Goal: Task Accomplishment & Management: Use online tool/utility

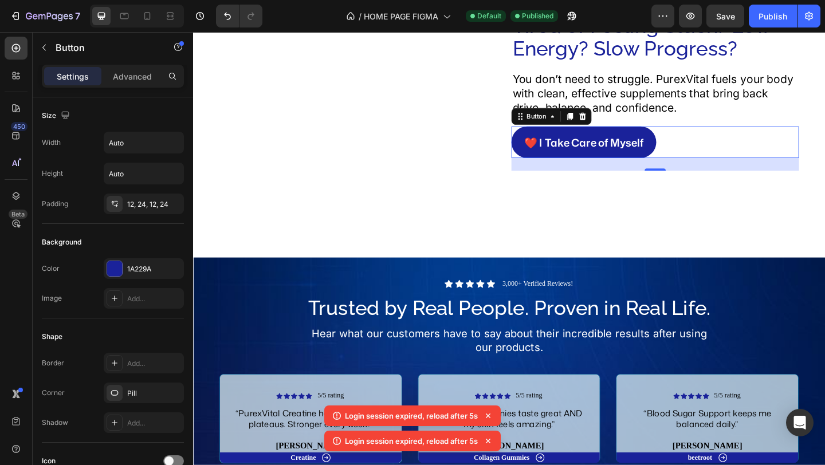
scroll to position [421, 0]
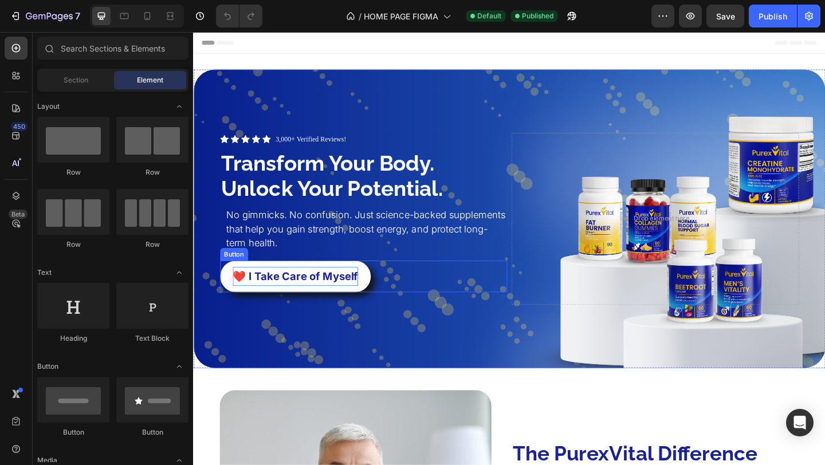
click at [305, 295] on p "❤️ I Take Care of Myself" at bounding box center [304, 298] width 136 height 21
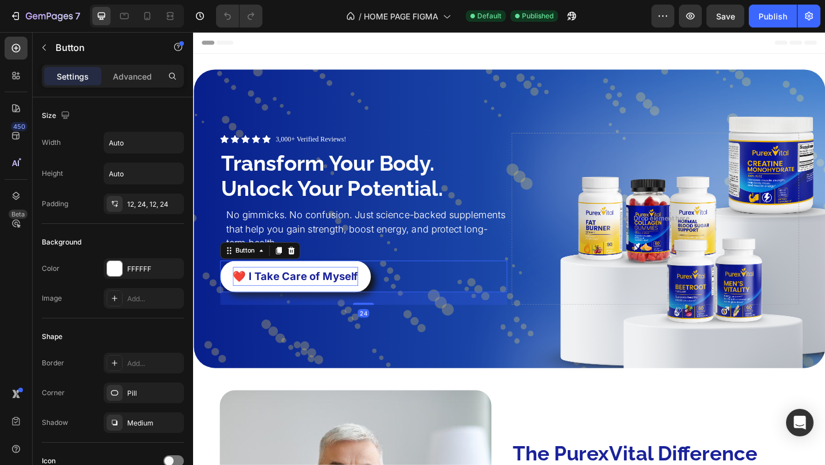
click at [248, 296] on p "❤️ I Take Care of Myself" at bounding box center [304, 298] width 136 height 21
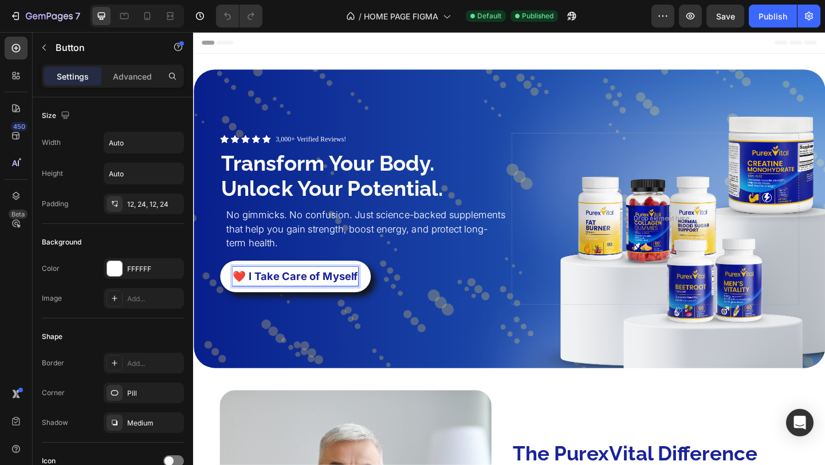
click at [248, 296] on p "❤️ I Take Care of Myself" at bounding box center [304, 298] width 136 height 21
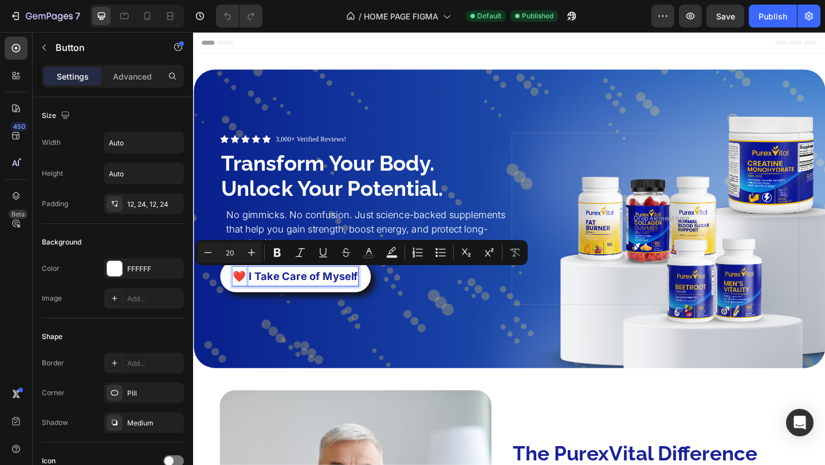
click at [248, 296] on p "❤️ I Take Care of Myself" at bounding box center [304, 298] width 136 height 21
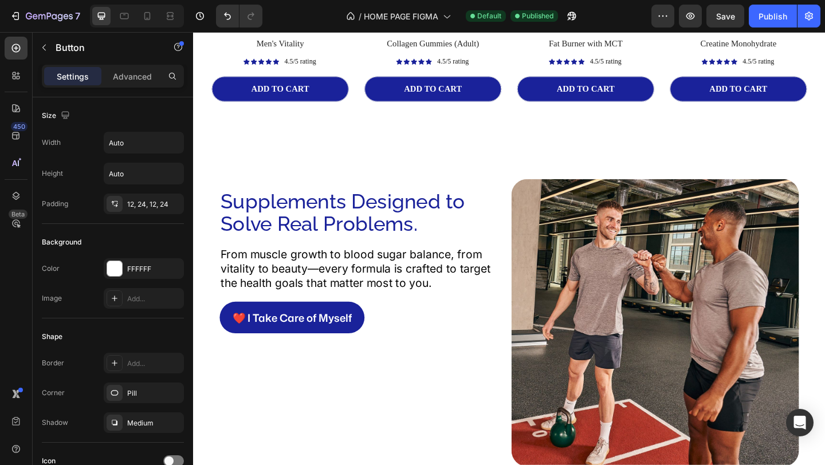
scroll to position [1248, 0]
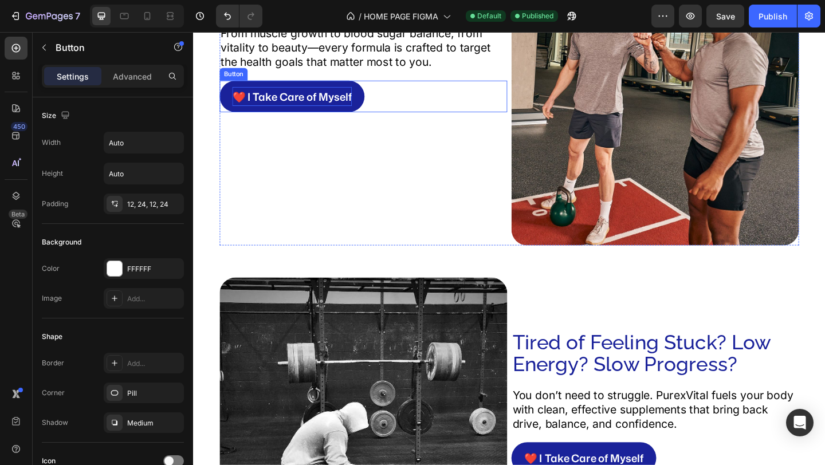
click at [276, 100] on p "❤️ I Take Care of Myself" at bounding box center [301, 102] width 130 height 21
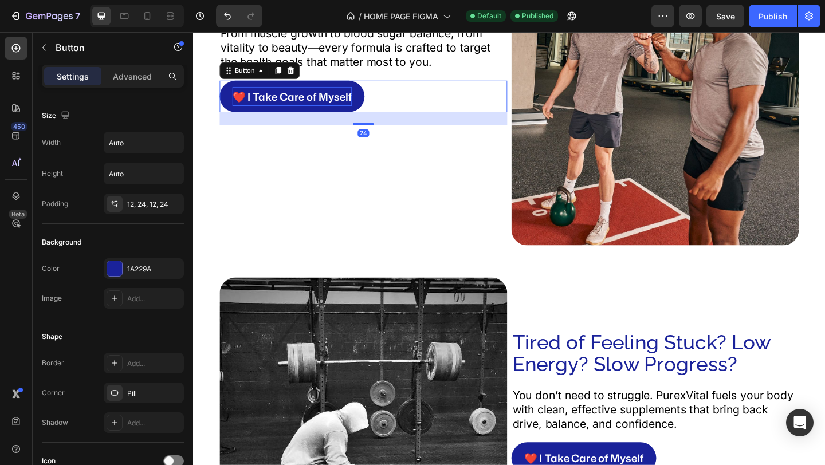
click at [242, 102] on p "❤️ I Take Care of Myself" at bounding box center [301, 102] width 130 height 21
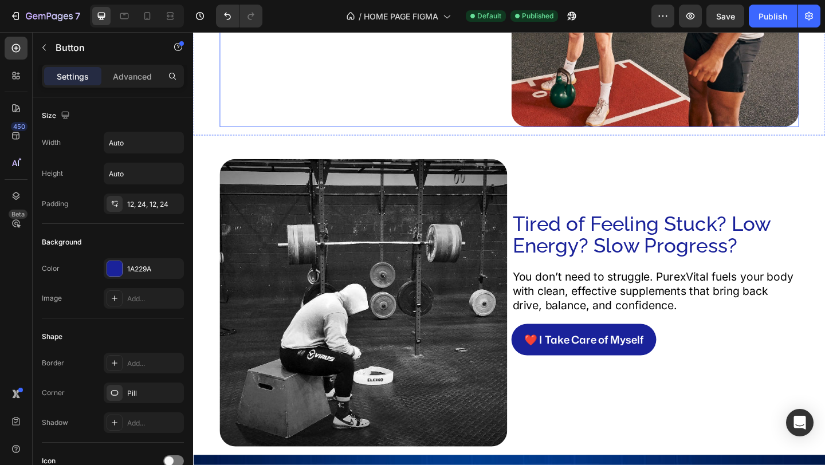
scroll to position [1653, 0]
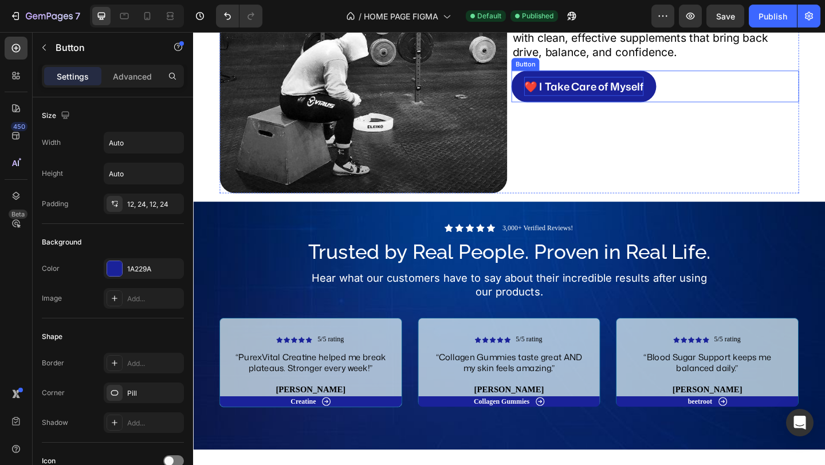
click at [560, 93] on p "❤️ I Take Care of Myself" at bounding box center [618, 91] width 130 height 21
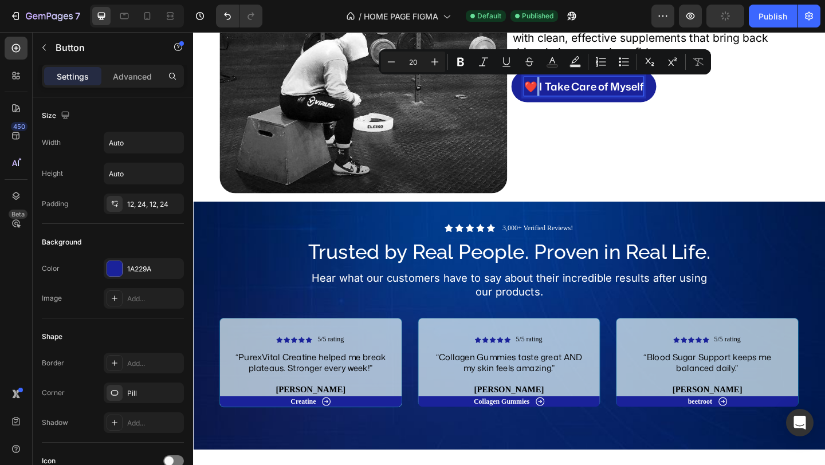
click at [560, 93] on p "❤️ I Take Care of Myself" at bounding box center [618, 91] width 130 height 21
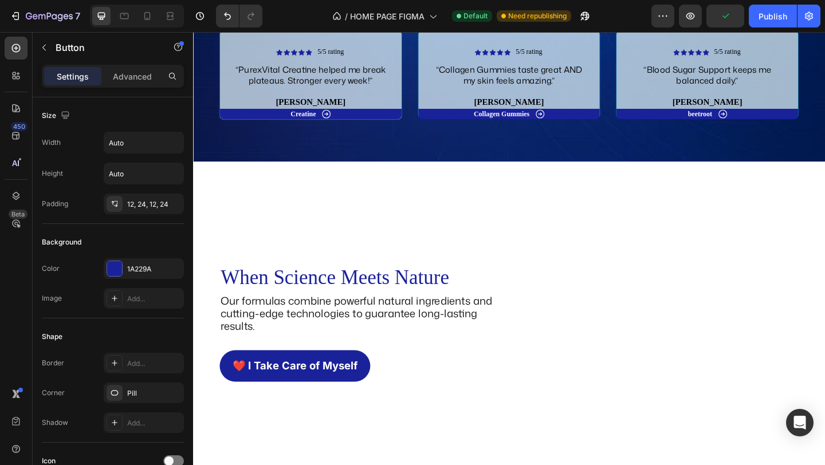
scroll to position [2210, 0]
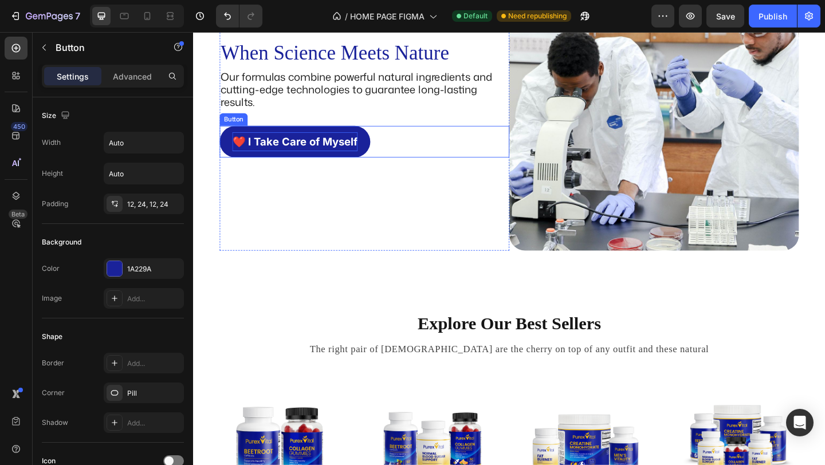
click at [279, 156] on p "❤️ I Take Care of Myself" at bounding box center [304, 151] width 136 height 21
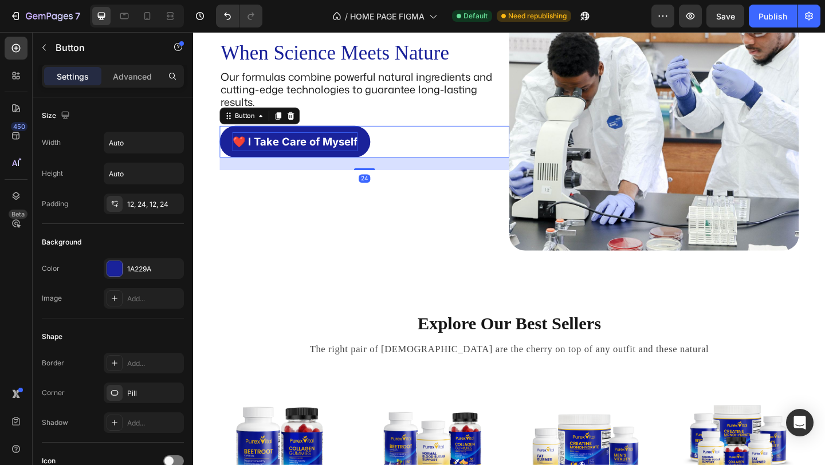
click at [244, 153] on p "❤️ I Take Care of Myself" at bounding box center [304, 151] width 136 height 21
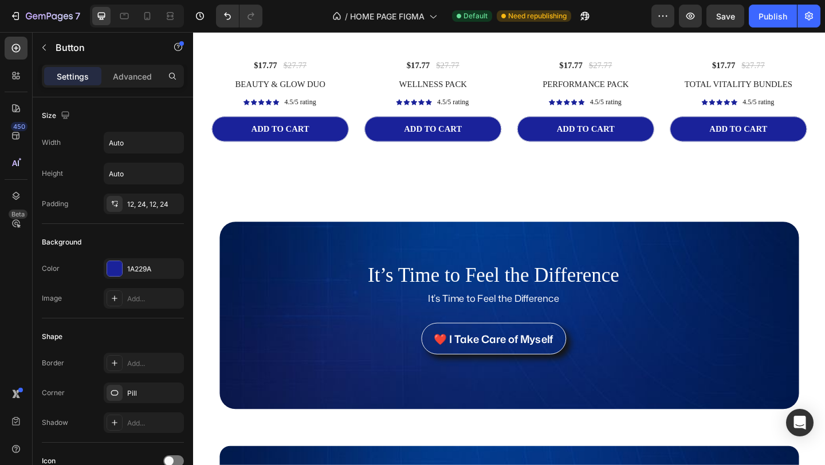
scroll to position [2786, 0]
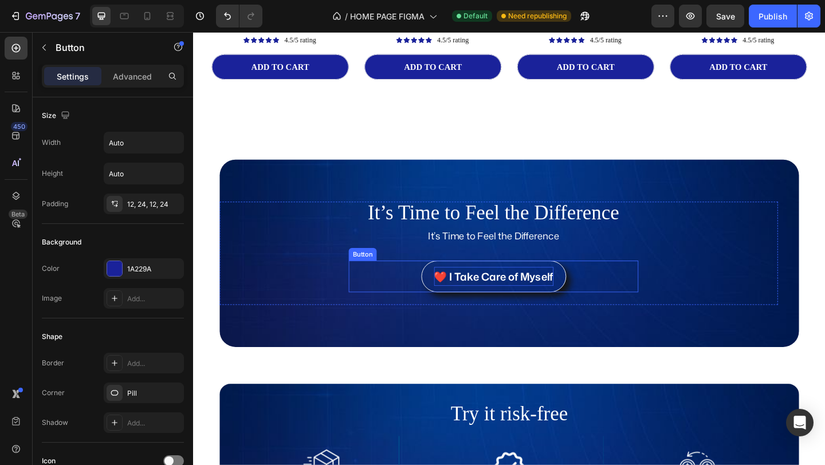
click at [473, 296] on p "❤️ I Take Care of Myself" at bounding box center [520, 298] width 130 height 21
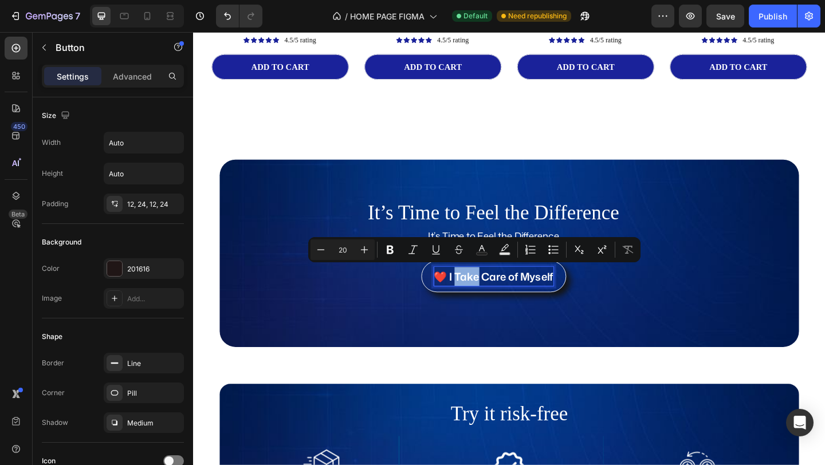
click at [465, 296] on p "❤️ I Take Care of Myself" at bounding box center [520, 298] width 130 height 21
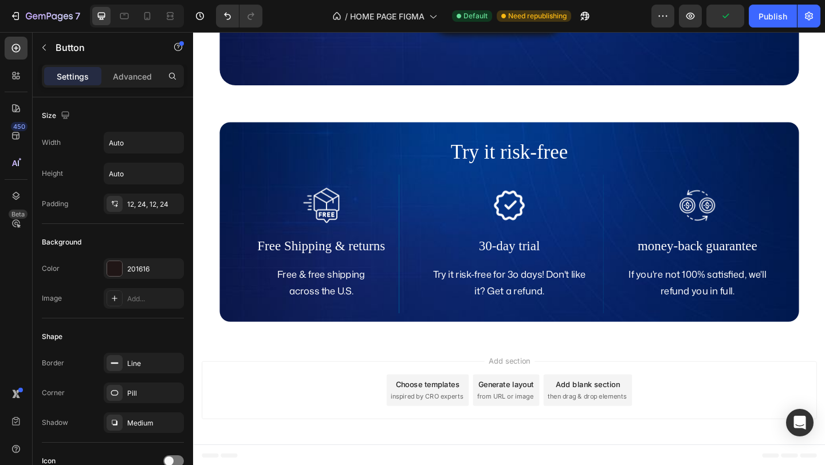
scroll to position [3070, 0]
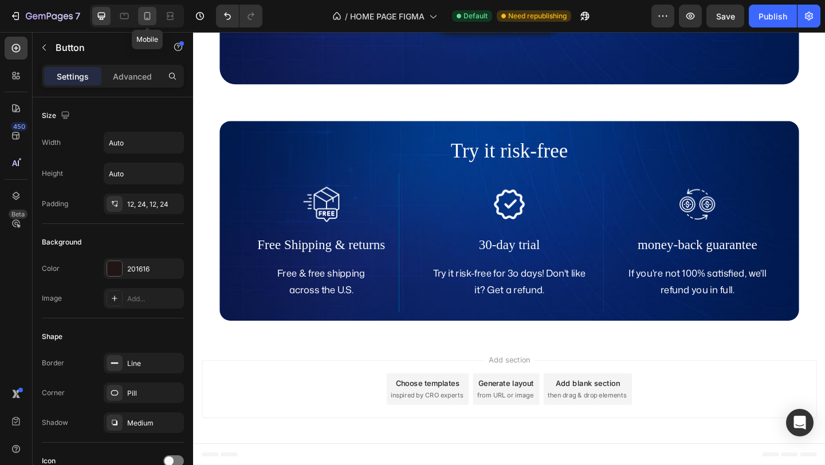
click at [148, 15] on icon at bounding box center [147, 15] width 11 height 11
type input "14"
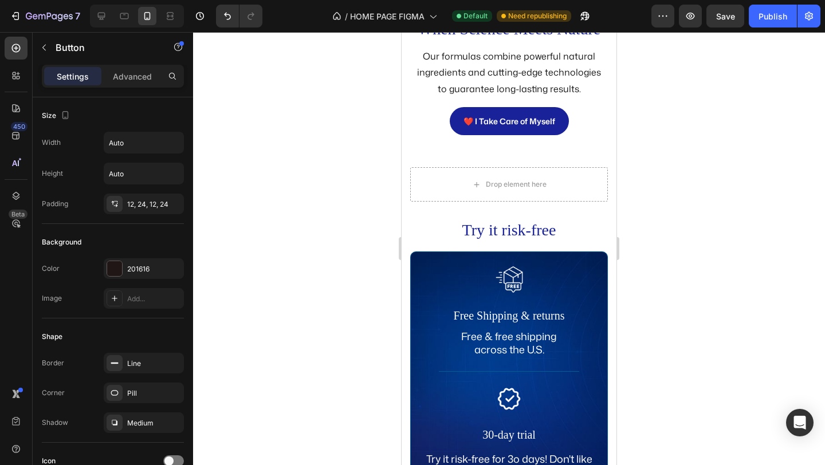
scroll to position [2675, 0]
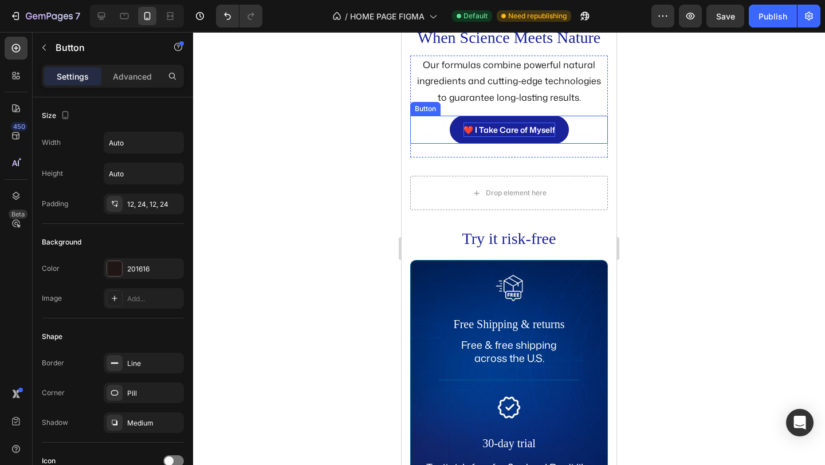
click at [495, 137] on p "❤️ I Take Care of Myself" at bounding box center [510, 130] width 92 height 14
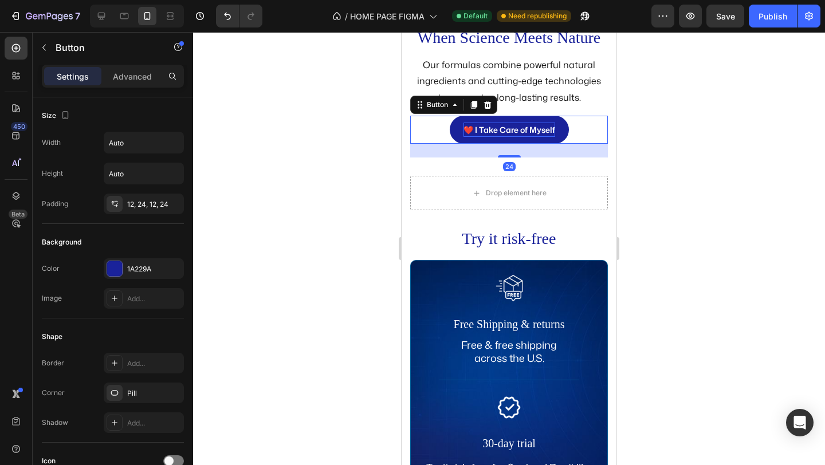
click at [470, 137] on p "❤️ I Take Care of Myself" at bounding box center [510, 130] width 92 height 14
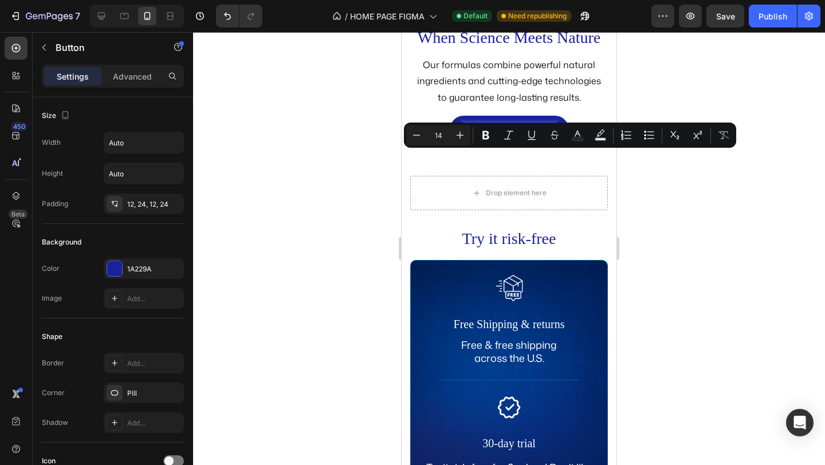
click at [470, 137] on p "❤️ I Take Care of Myself" at bounding box center [510, 130] width 92 height 14
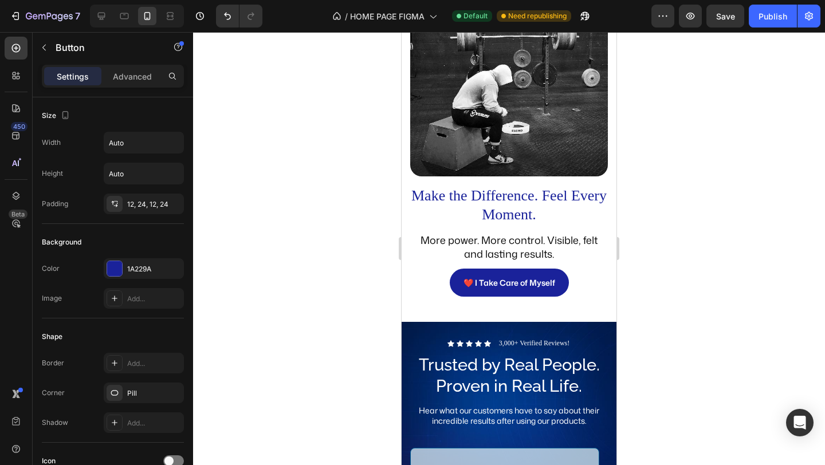
scroll to position [1615, 0]
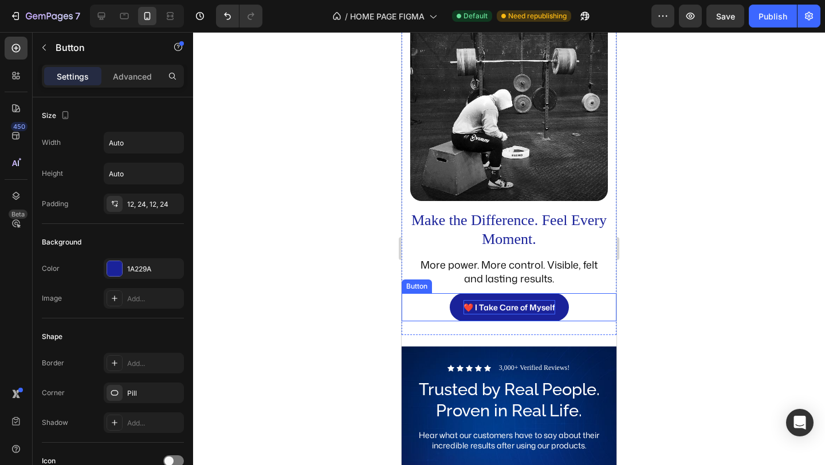
click at [471, 300] on p "❤️ I Take Care of Myself" at bounding box center [510, 307] width 92 height 14
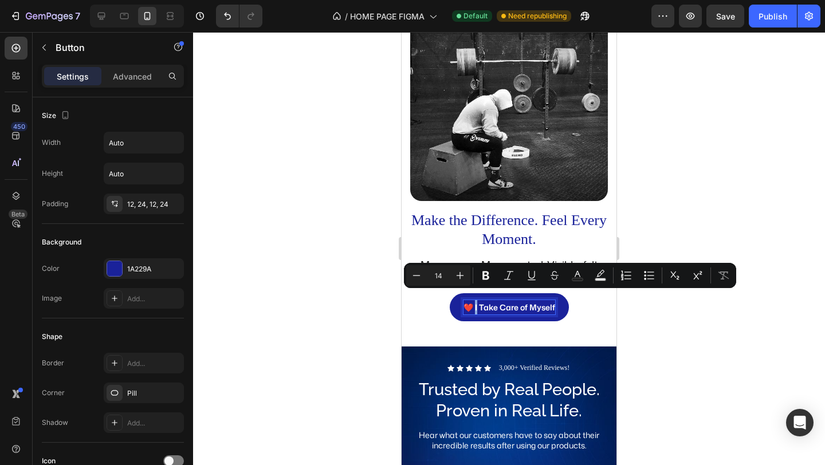
click at [471, 300] on p "❤️ I Take Care of Myself" at bounding box center [510, 307] width 92 height 14
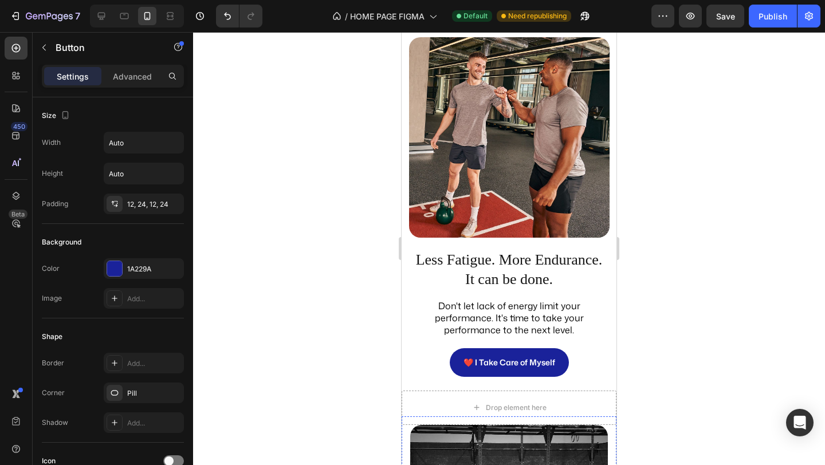
scroll to position [1123, 0]
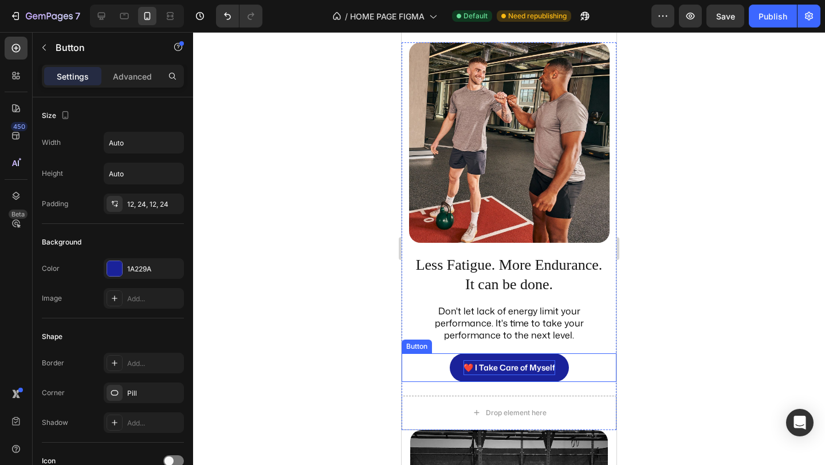
click at [473, 364] on p "❤️ I Take Care of Myself" at bounding box center [510, 367] width 92 height 14
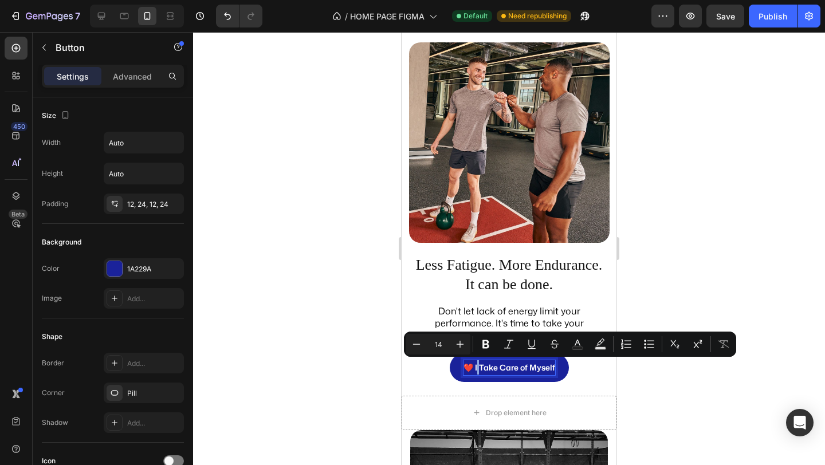
click at [466, 369] on p "❤️ I Take Care of Myself" at bounding box center [510, 367] width 92 height 14
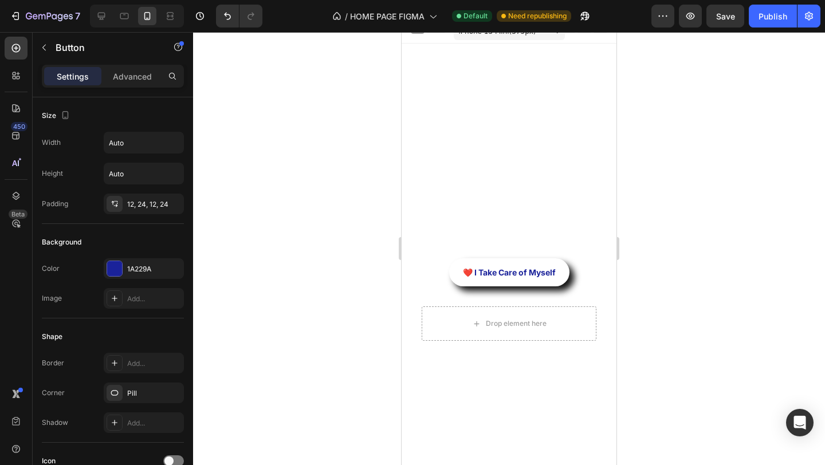
scroll to position [0, 0]
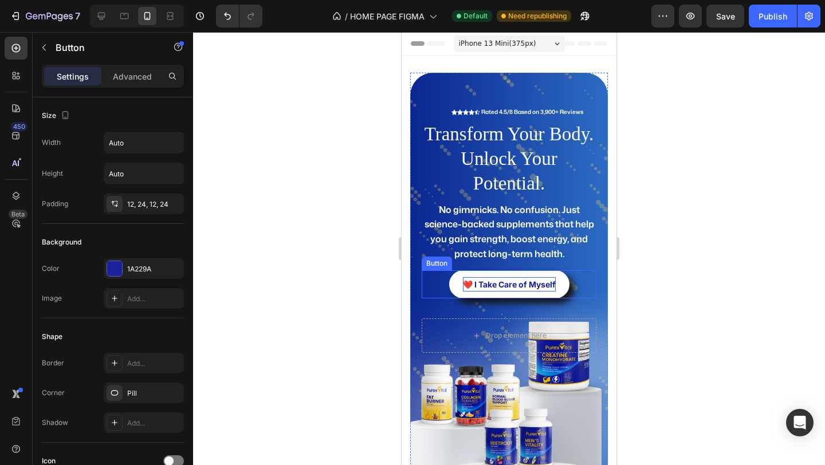
click at [485, 287] on p "❤️ I Take Care of Myself" at bounding box center [509, 284] width 93 height 14
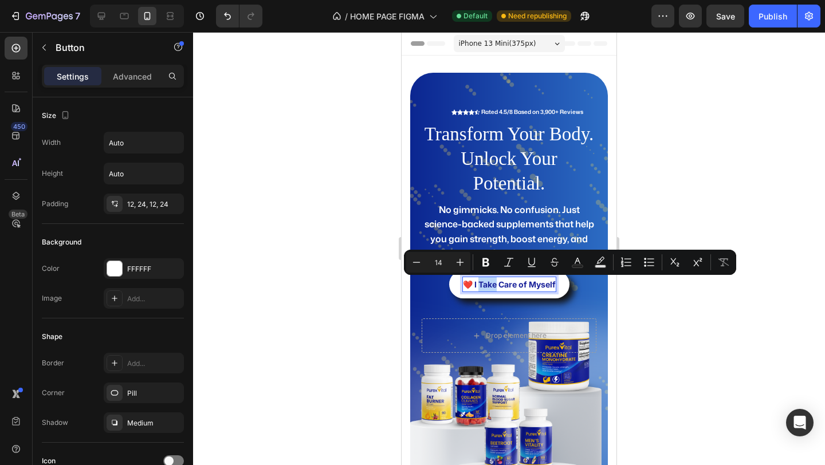
click at [467, 285] on p "❤️ I Take Care of Myself" at bounding box center [509, 284] width 93 height 14
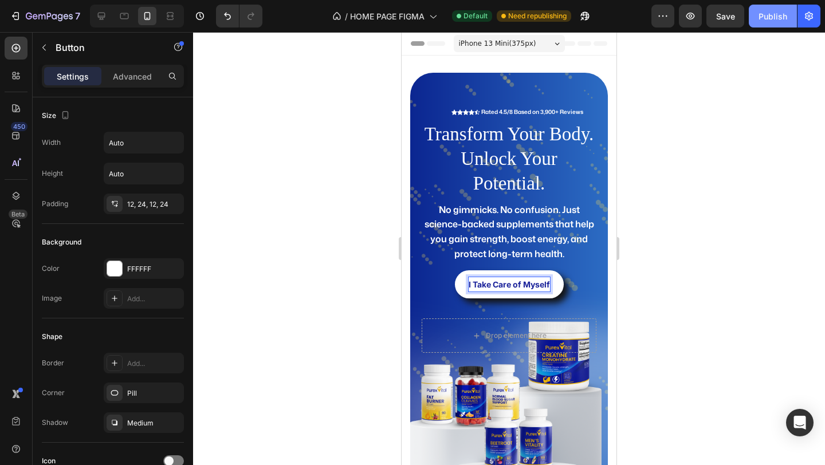
click at [771, 13] on div "Publish" at bounding box center [773, 16] width 29 height 12
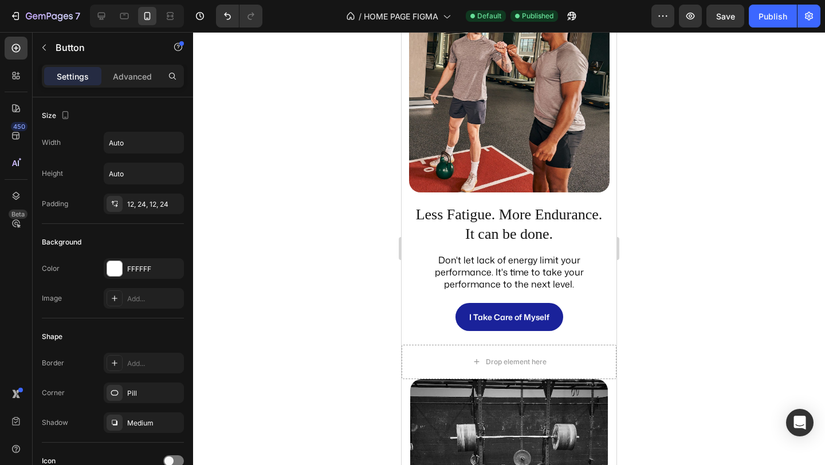
scroll to position [1597, 0]
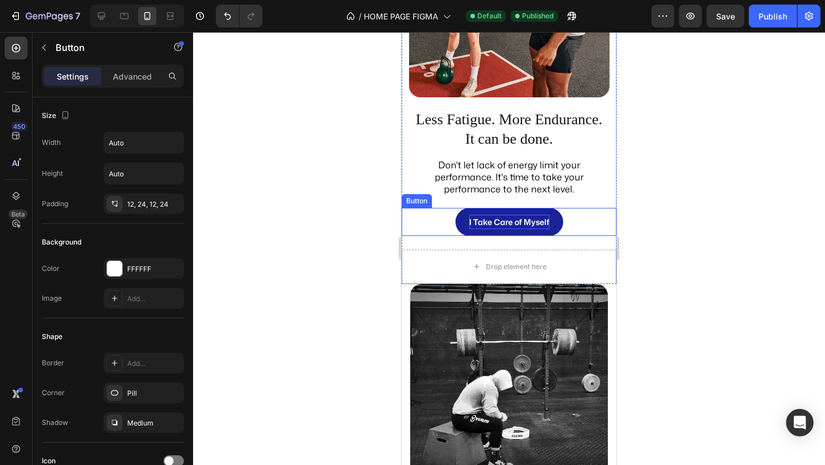
click at [489, 220] on p "I Take Care of Myself" at bounding box center [509, 222] width 80 height 14
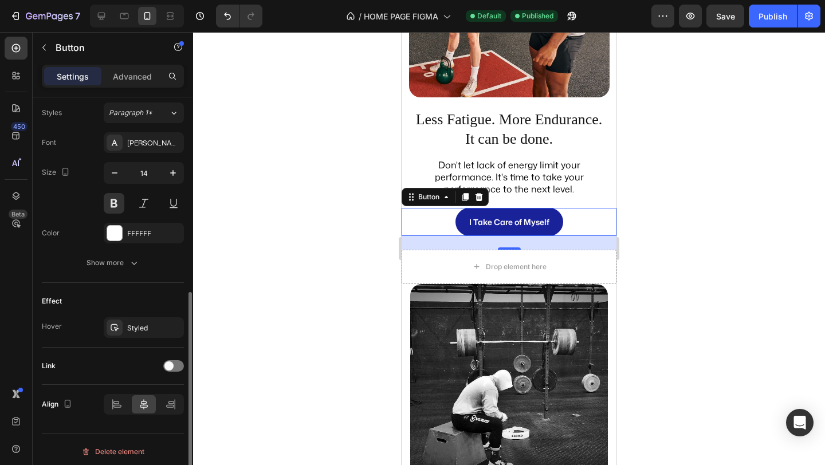
scroll to position [421, 0]
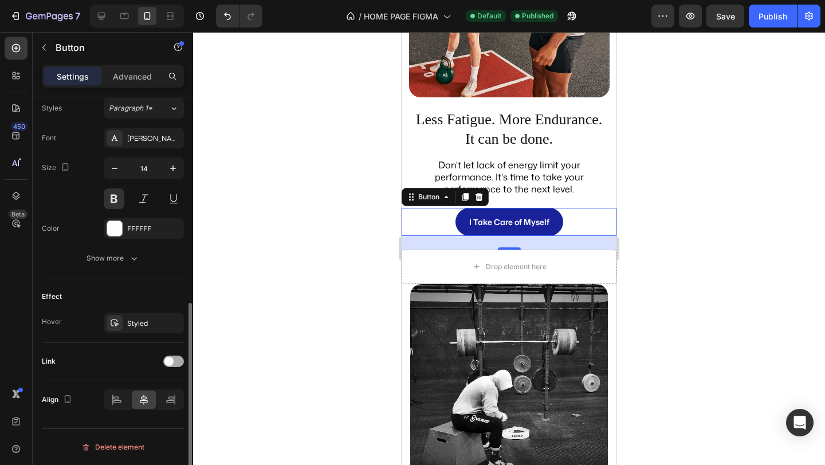
click at [178, 363] on div at bounding box center [173, 361] width 21 height 11
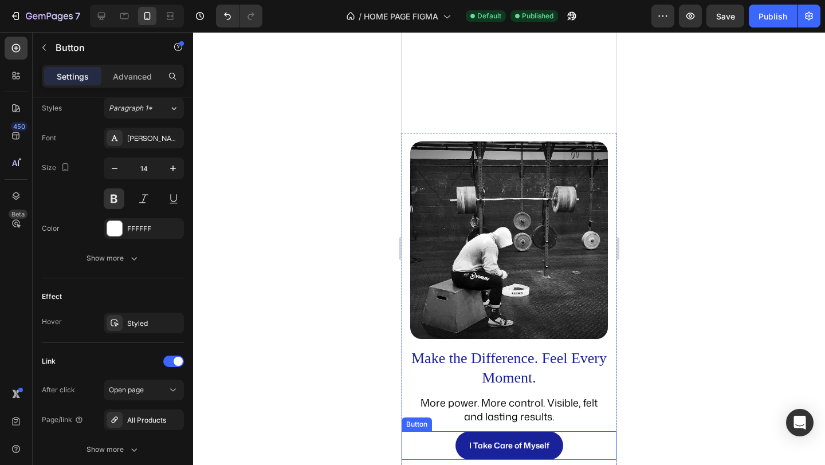
scroll to position [2017, 0]
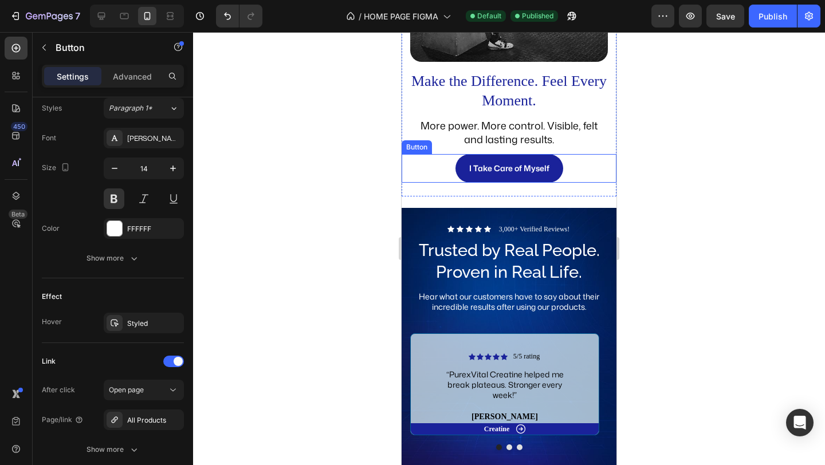
click at [551, 160] on button "I Take Care of Myself" at bounding box center [510, 168] width 108 height 28
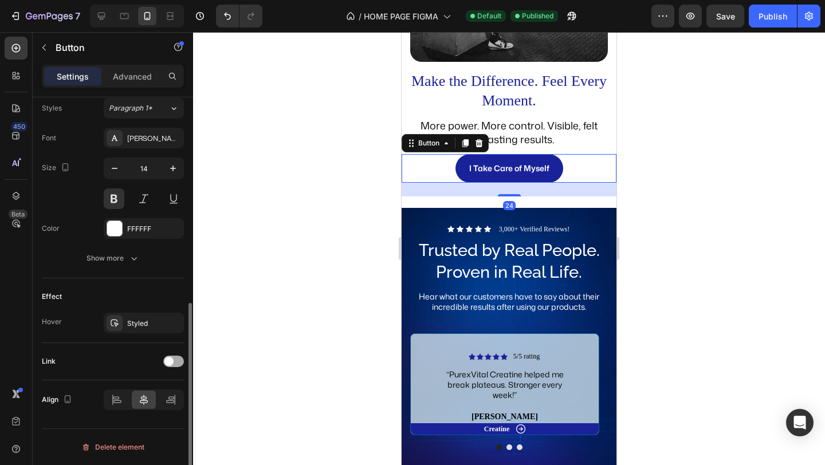
click at [176, 364] on div at bounding box center [173, 361] width 21 height 11
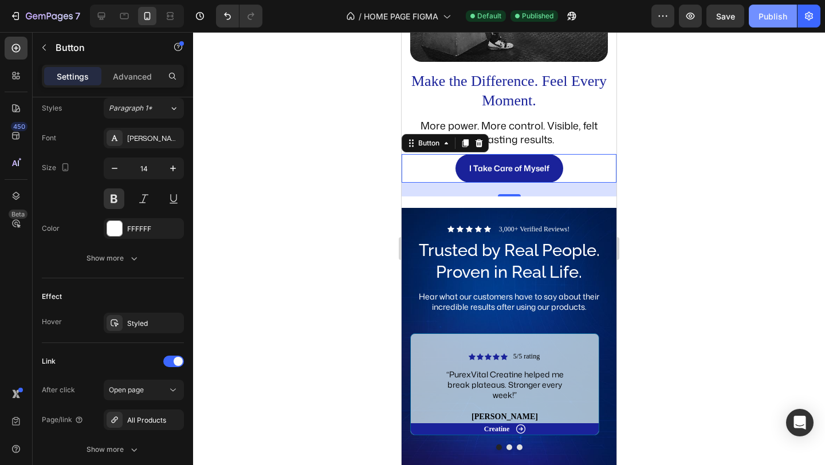
click at [771, 21] on div "Publish" at bounding box center [773, 16] width 29 height 12
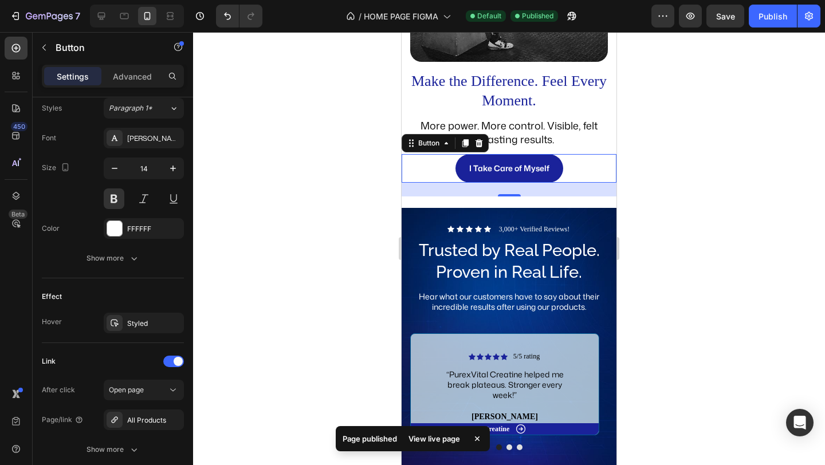
click at [775, 20] on div "Publish" at bounding box center [773, 16] width 29 height 12
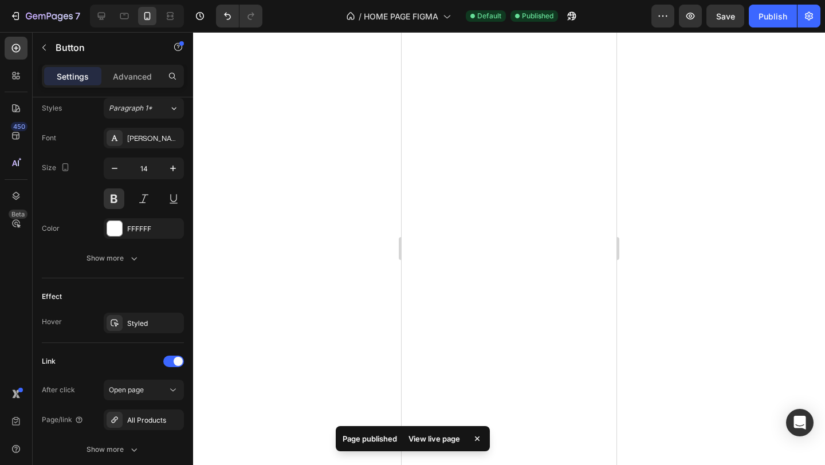
scroll to position [0, 0]
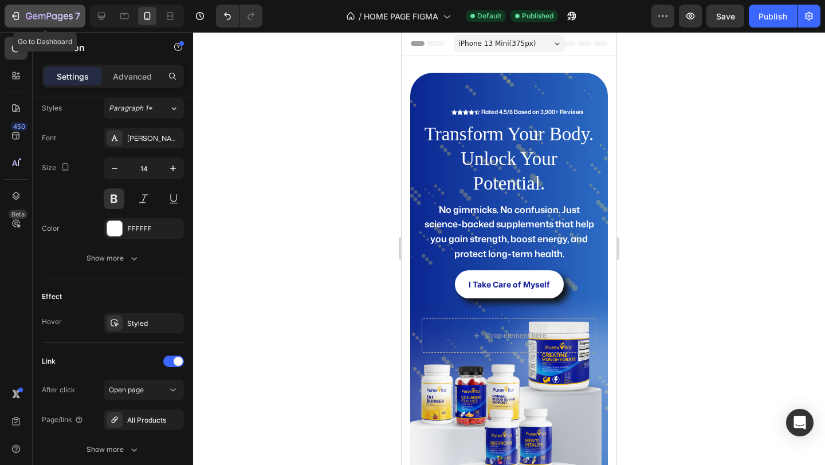
click at [7, 23] on button "7" at bounding box center [45, 16] width 81 height 23
